Goal: Task Accomplishment & Management: Manage account settings

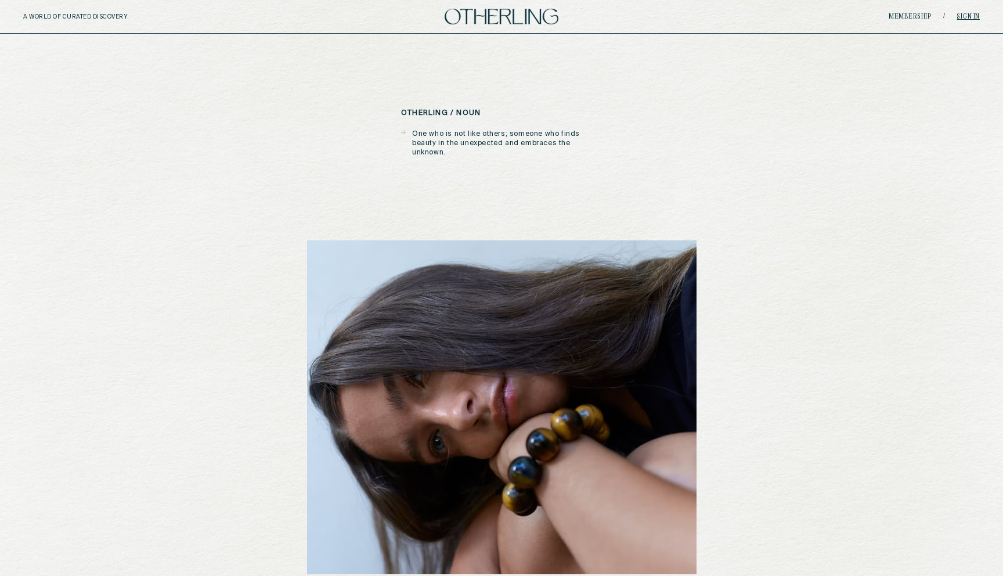
drag, startPoint x: 0, startPoint y: 0, endPoint x: 969, endPoint y: 15, distance: 969.3
click at [969, 15] on link "Sign in" at bounding box center [968, 16] width 23 height 7
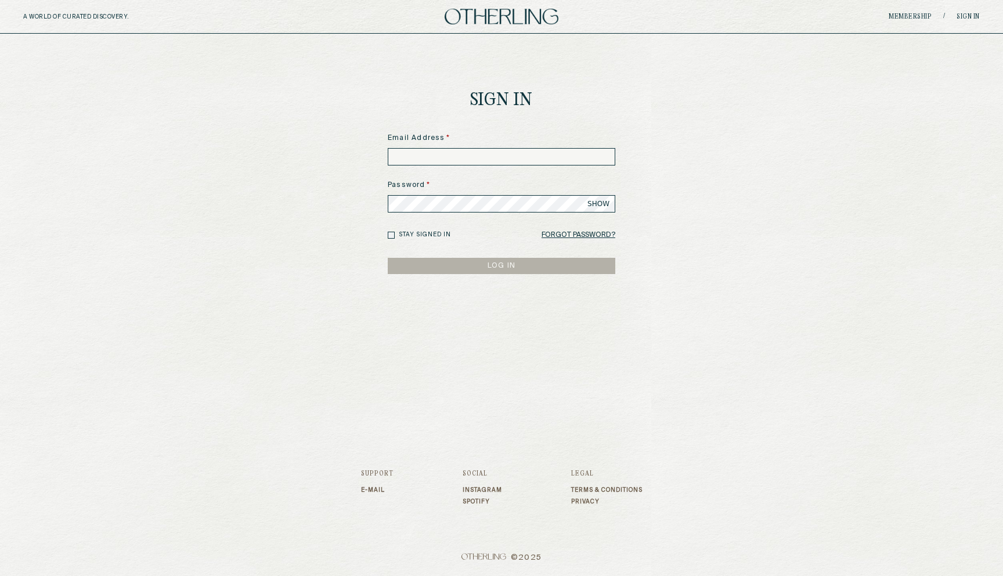
click at [450, 157] on input at bounding box center [502, 156] width 228 height 17
type input "**********"
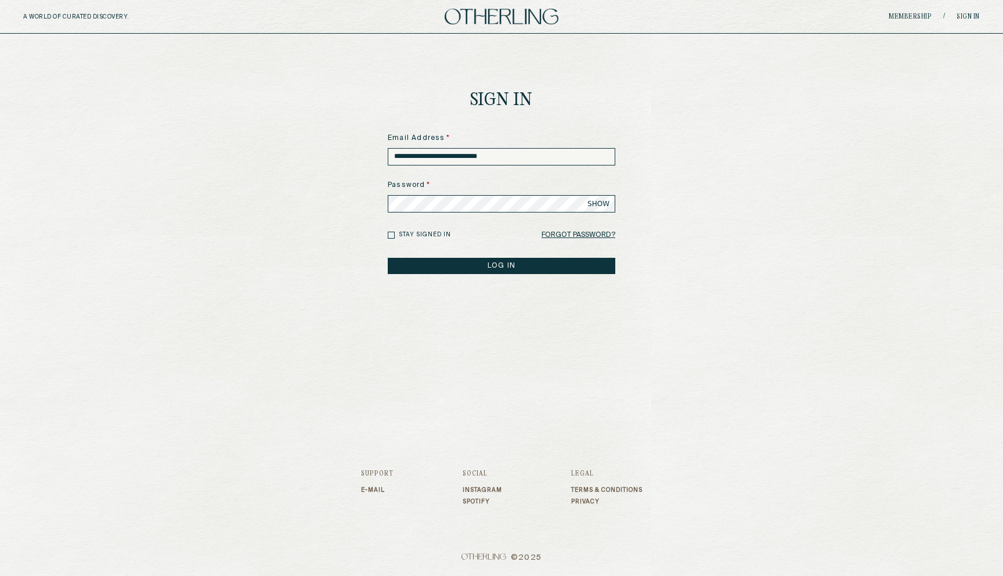
click at [588, 206] on span "SHOW" at bounding box center [599, 203] width 22 height 9
click at [531, 265] on button "LOG IN" at bounding box center [502, 266] width 228 height 16
